Goal: Task Accomplishment & Management: Manage account settings

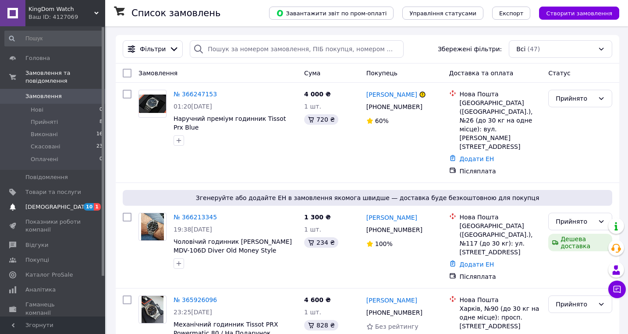
click at [26, 206] on span "[DEMOGRAPHIC_DATA]" at bounding box center [57, 207] width 65 height 8
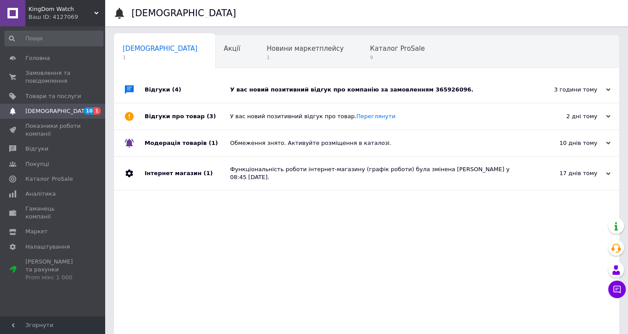
click at [363, 96] on div "У вас новий позитивний відгук про компанію за замовленням 365926096." at bounding box center [376, 90] width 293 height 26
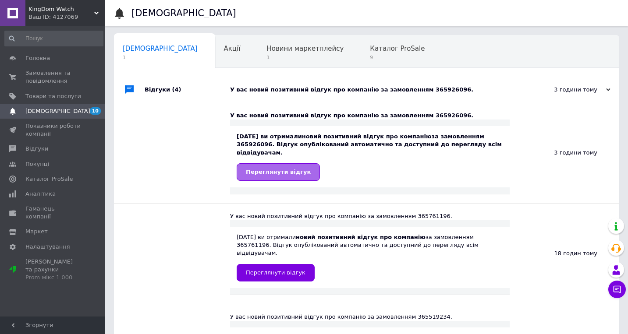
click at [284, 169] on span "Переглянути відгук" at bounding box center [278, 172] width 65 height 7
click at [55, 78] on span "Замовлення та повідомлення" at bounding box center [53, 77] width 56 height 16
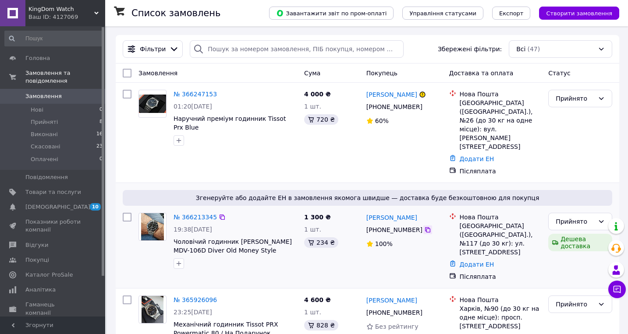
click at [428, 227] on icon at bounding box center [427, 230] width 7 height 7
click at [426, 227] on icon at bounding box center [427, 230] width 7 height 7
click at [428, 227] on icon at bounding box center [427, 230] width 7 height 7
click at [463, 261] on link "Додати ЕН" at bounding box center [477, 264] width 35 height 7
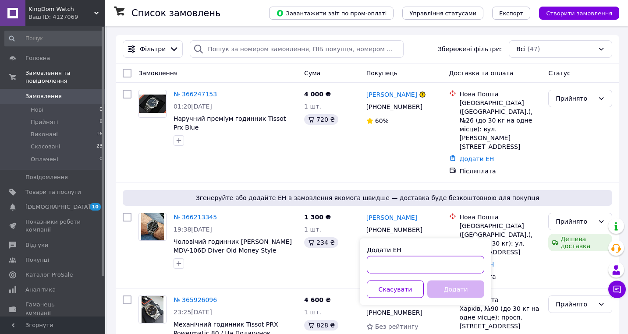
click at [392, 267] on input "Додати ЕН" at bounding box center [425, 265] width 117 height 18
paste input "20451269166055"
type input "20451269166055"
click at [445, 280] on div "Додати ЕН 20451269166055 Скасувати Додати" at bounding box center [425, 272] width 131 height 67
click at [445, 282] on button "Додати" at bounding box center [455, 290] width 57 height 18
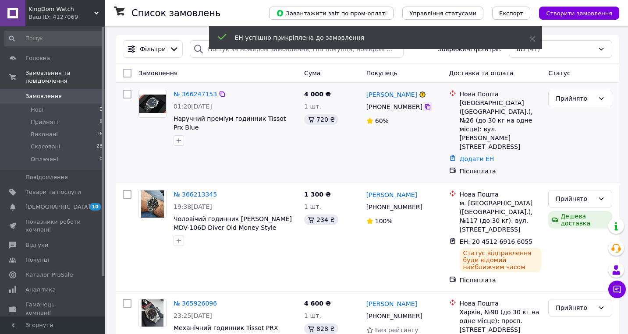
click at [426, 109] on icon at bounding box center [427, 106] width 7 height 7
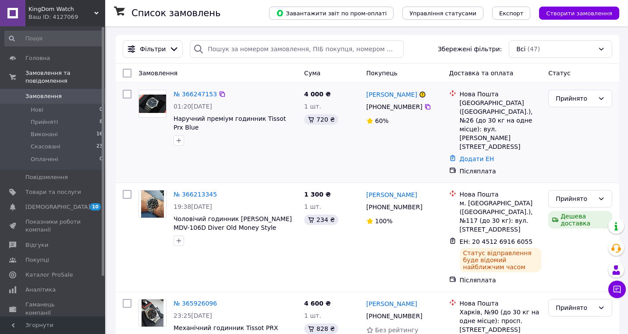
click at [488, 153] on div "Додати ЕН" at bounding box center [500, 159] width 85 height 12
click at [483, 156] on link "Додати ЕН" at bounding box center [477, 159] width 35 height 7
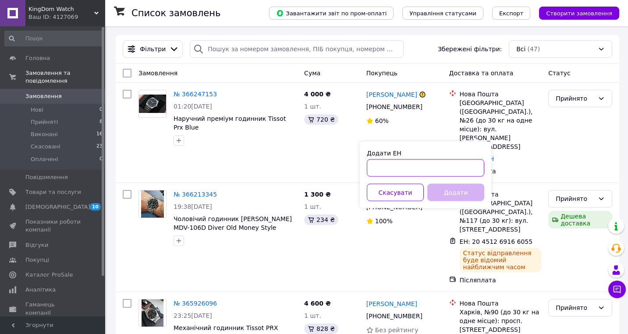
click at [445, 161] on input "Додати ЕН" at bounding box center [425, 169] width 117 height 18
paste input "20451269166790"
type input "20451269166790"
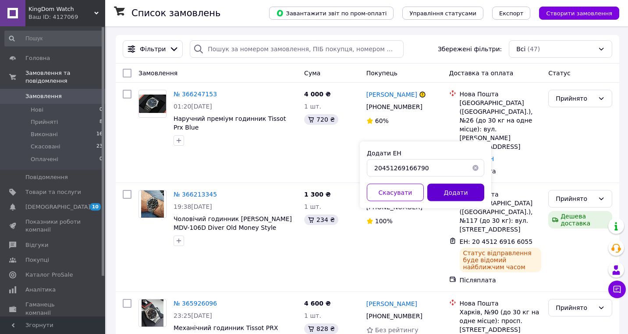
click at [442, 197] on button "Додати" at bounding box center [455, 193] width 57 height 18
